Goal: Communication & Community: Participate in discussion

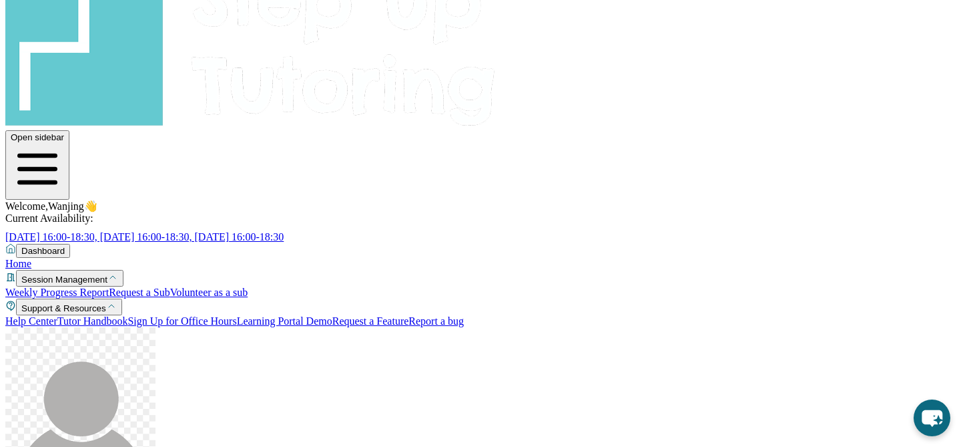
scroll to position [23, 0]
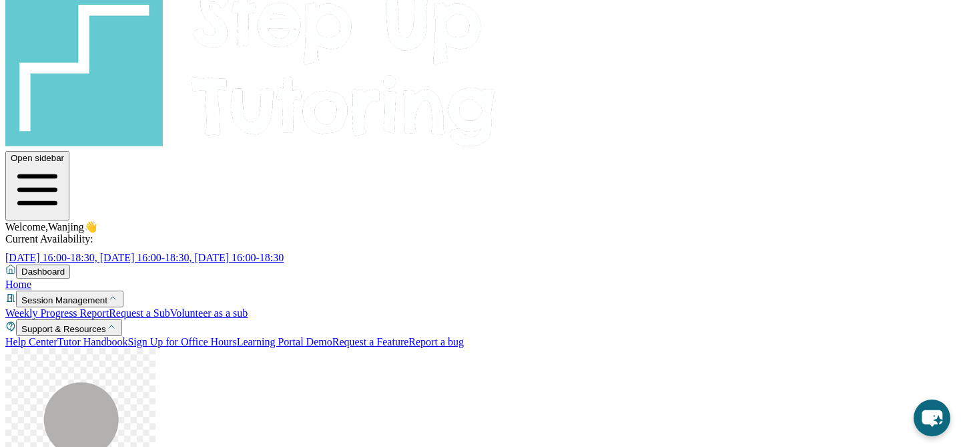
type input "**********"
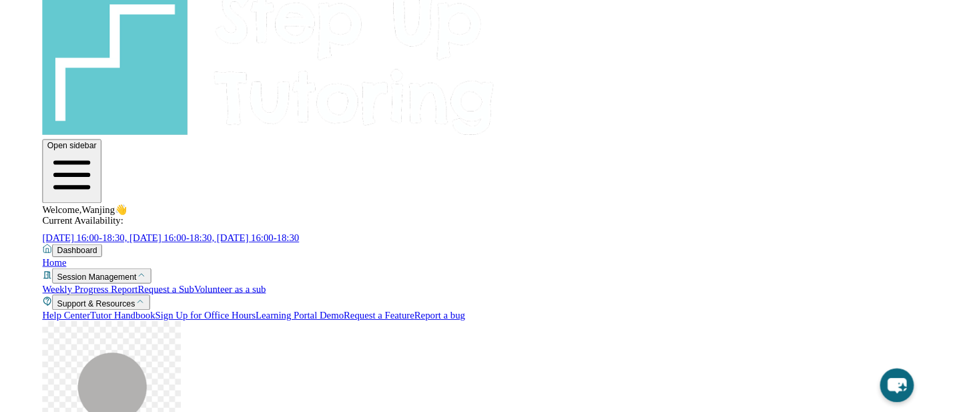
scroll to position [2112, 0]
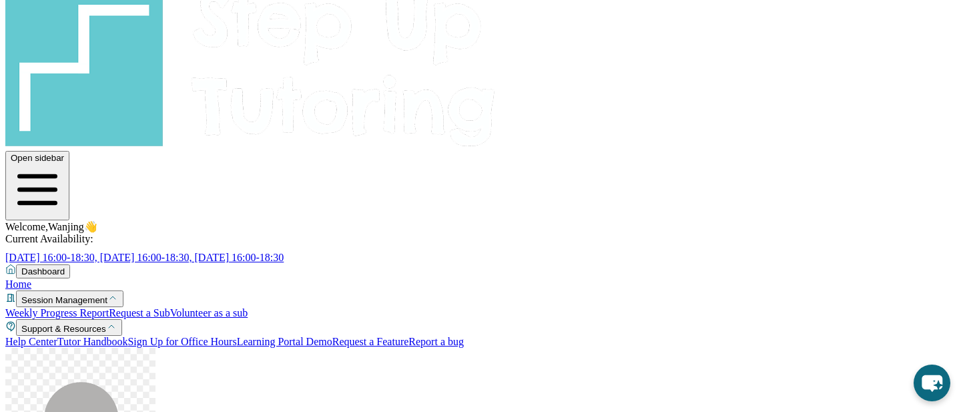
type input "**********"
